Goal: Check status: Check status

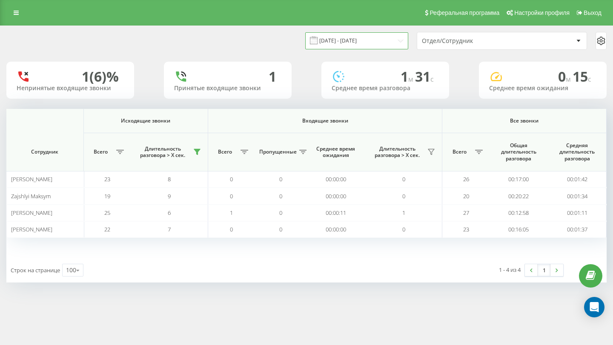
click at [363, 40] on input "[DATE] - [DATE]" at bounding box center [356, 40] width 103 height 17
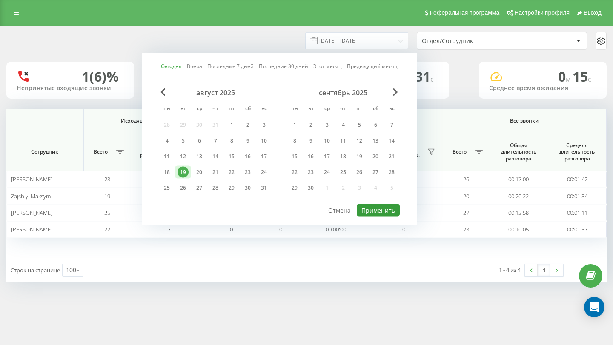
click at [381, 209] on button "Применить" at bounding box center [378, 210] width 43 height 12
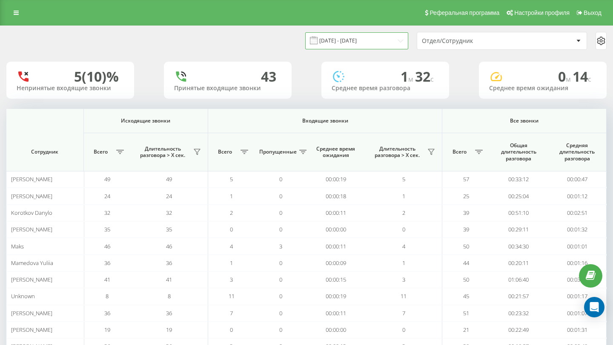
click at [366, 42] on input "[DATE] - [DATE]" at bounding box center [356, 40] width 103 height 17
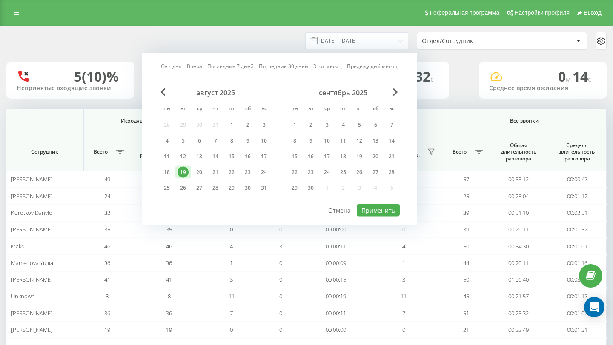
click at [188, 167] on div "19" at bounding box center [183, 172] width 16 height 13
click at [376, 205] on button "Применить" at bounding box center [378, 210] width 43 height 12
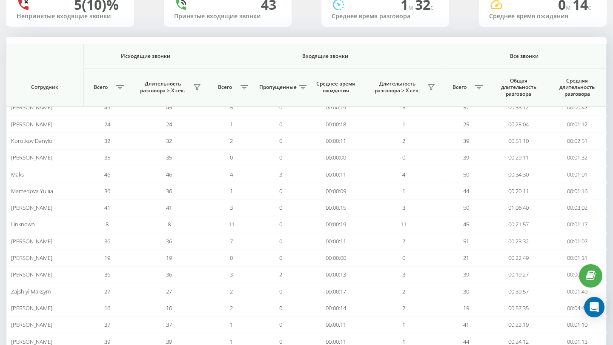
scroll to position [119, 0]
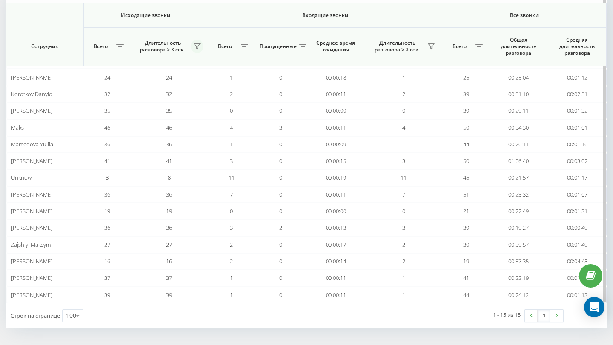
click at [196, 49] on icon at bounding box center [197, 47] width 6 height 6
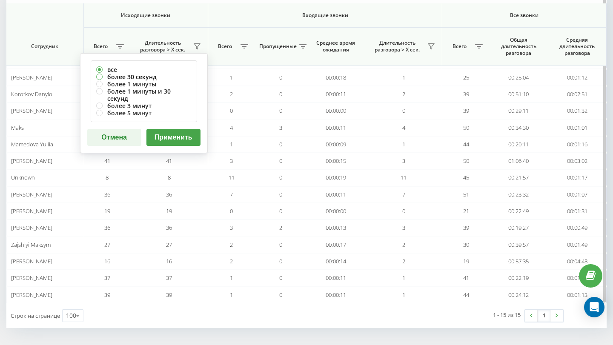
click at [137, 74] on label "более 30 секунд" at bounding box center [143, 76] width 95 height 7
radio input "true"
click at [175, 129] on button "Применить" at bounding box center [173, 137] width 54 height 17
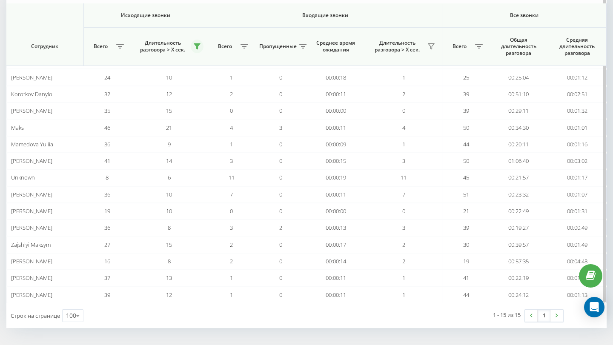
click at [197, 49] on icon at bounding box center [197, 47] width 6 height 6
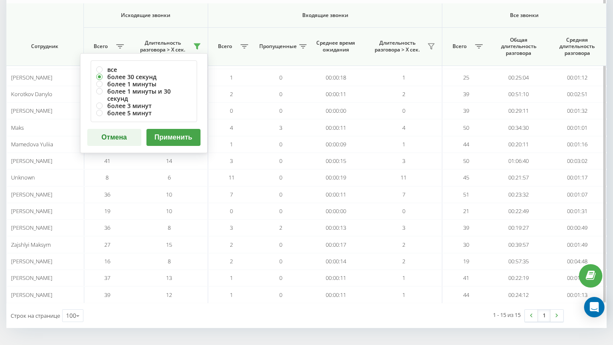
scroll to position [0, 0]
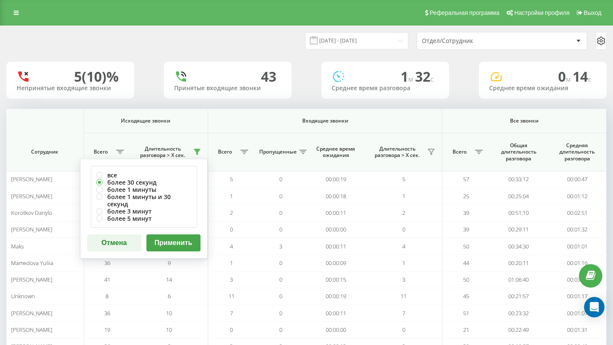
click at [453, 34] on div "Отдел/Сотрудник" at bounding box center [501, 40] width 169 height 17
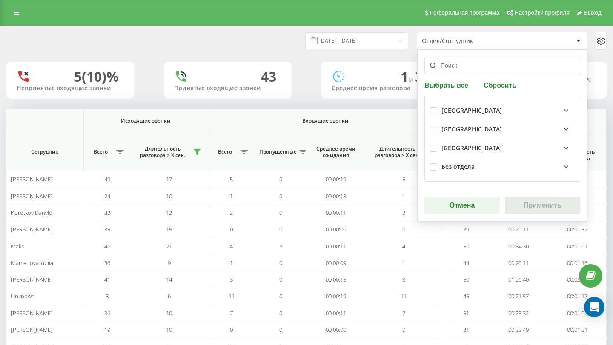
click at [438, 148] on div "КиевЛьвов" at bounding box center [503, 148] width 146 height 19
click at [435, 145] on label at bounding box center [433, 145] width 7 height 0
checkbox input "true"
click at [538, 206] on button "Применить" at bounding box center [542, 205] width 75 height 17
